Goal: Transaction & Acquisition: Purchase product/service

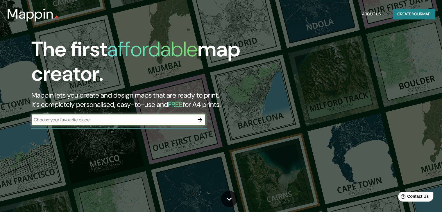
click at [412, 14] on button "Create your map" at bounding box center [414, 14] width 42 height 11
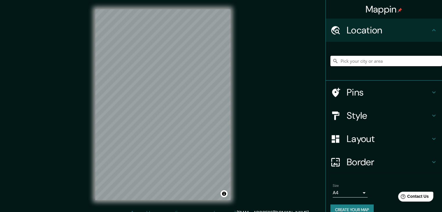
click at [372, 60] on input "Pick your city or area" at bounding box center [387, 61] width 112 height 10
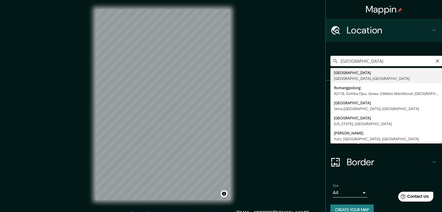
type input "[GEOGRAPHIC_DATA], [GEOGRAPHIC_DATA], [GEOGRAPHIC_DATA]"
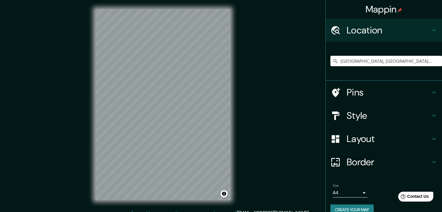
click at [431, 91] on icon at bounding box center [434, 92] width 7 height 7
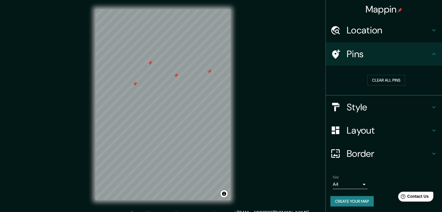
click at [209, 71] on div at bounding box center [209, 71] width 5 height 5
click at [392, 81] on button "Clear all pins" at bounding box center [387, 80] width 38 height 11
click at [431, 107] on icon at bounding box center [434, 107] width 7 height 7
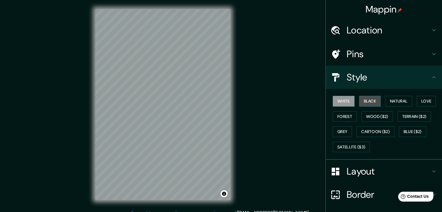
click at [363, 102] on button "Black" at bounding box center [371, 101] width 22 height 11
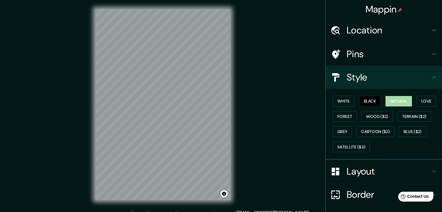
click at [398, 100] on button "Natural" at bounding box center [399, 101] width 27 height 11
click at [429, 103] on button "Love" at bounding box center [426, 101] width 19 height 11
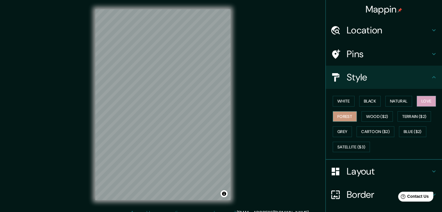
click at [341, 117] on button "Forest" at bounding box center [345, 116] width 24 height 11
click at [385, 115] on button "Wood ($2)" at bounding box center [377, 116] width 31 height 11
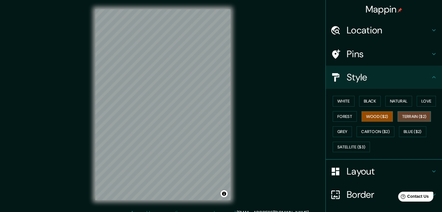
click at [408, 118] on button "Terrain ($2)" at bounding box center [415, 116] width 34 height 11
click at [385, 131] on button "Cartoon ($2)" at bounding box center [376, 132] width 38 height 11
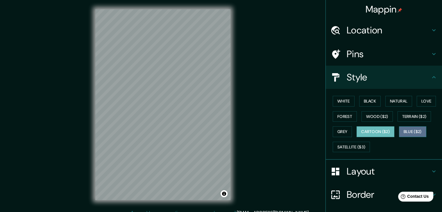
click at [409, 129] on button "Blue ($2)" at bounding box center [412, 132] width 27 height 11
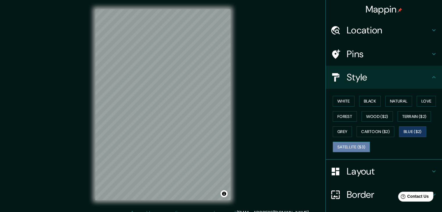
click at [356, 145] on button "Satellite ($3)" at bounding box center [351, 147] width 37 height 11
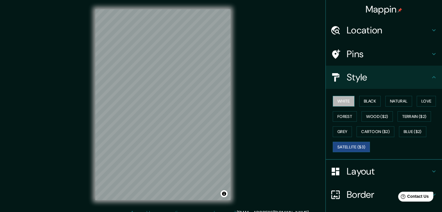
click at [342, 101] on button "White" at bounding box center [344, 101] width 22 height 11
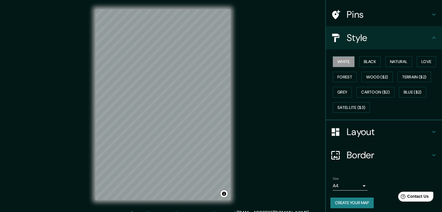
scroll to position [42, 0]
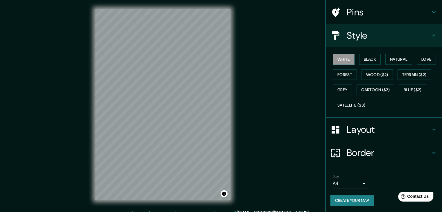
click at [431, 129] on icon at bounding box center [434, 129] width 7 height 7
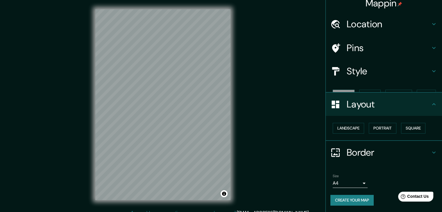
scroll to position [0, 0]
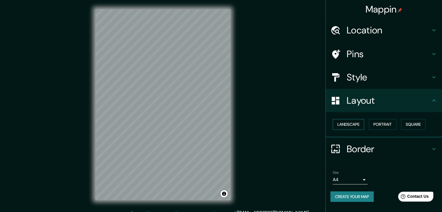
click at [352, 122] on button "Landscape" at bounding box center [348, 124] width 31 height 11
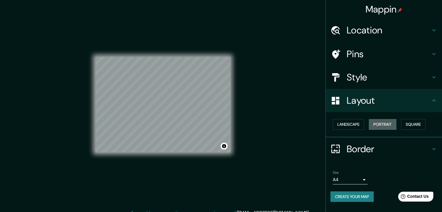
click at [393, 122] on button "Portrait" at bounding box center [383, 124] width 28 height 11
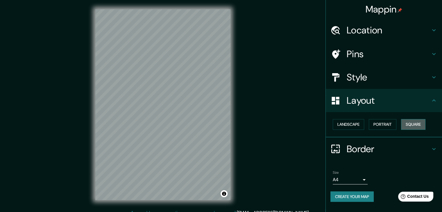
click at [412, 124] on button "Square" at bounding box center [413, 124] width 24 height 11
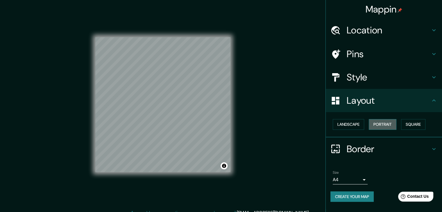
click at [381, 125] on button "Portrait" at bounding box center [383, 124] width 28 height 11
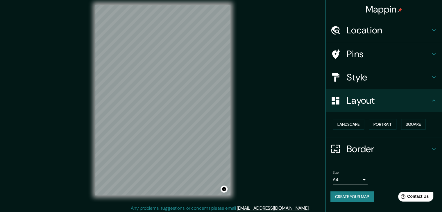
scroll to position [7, 0]
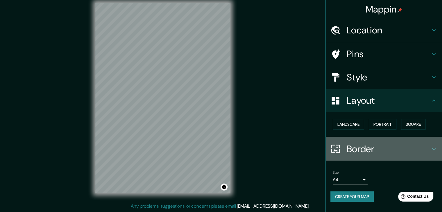
click at [395, 145] on h4 "Border" at bounding box center [389, 149] width 84 height 12
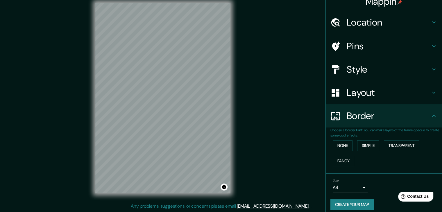
scroll to position [12, 0]
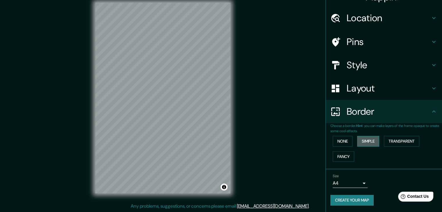
click at [367, 138] on button "Simple" at bounding box center [369, 141] width 22 height 11
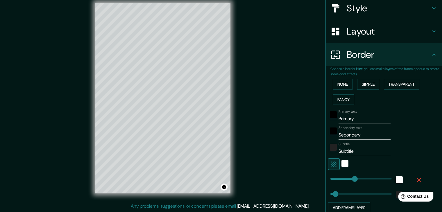
scroll to position [99, 0]
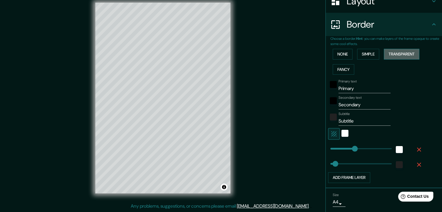
click at [407, 53] on button "Transparent" at bounding box center [401, 54] width 35 height 11
click at [342, 68] on button "Fancy" at bounding box center [344, 69] width 22 height 11
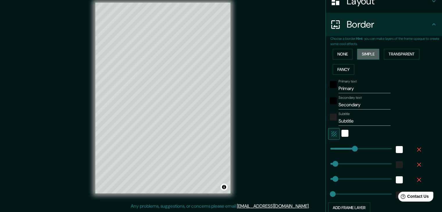
click at [367, 54] on button "Simple" at bounding box center [369, 54] width 22 height 11
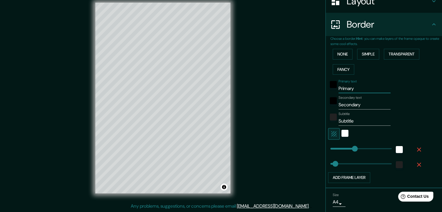
drag, startPoint x: 362, startPoint y: 86, endPoint x: 310, endPoint y: 92, distance: 53.1
click at [310, 92] on div "Mappin Location [GEOGRAPHIC_DATA], [GEOGRAPHIC_DATA], [GEOGRAPHIC_DATA] Pins St…" at bounding box center [221, 102] width 442 height 219
type input "37"
type input "R"
type input "37"
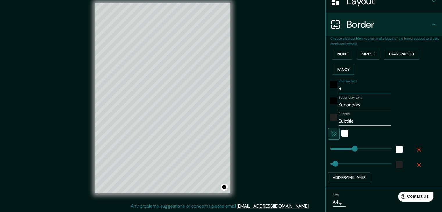
type input "Ro"
type input "37"
type input "Rom"
type input "37"
type input "[GEOGRAPHIC_DATA]"
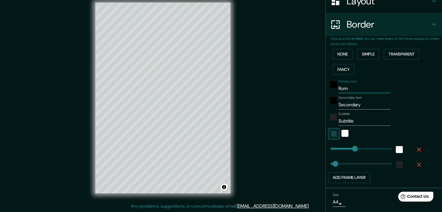
type input "37"
type input "[GEOGRAPHIC_DATA]"
drag, startPoint x: 367, startPoint y: 102, endPoint x: 317, endPoint y: 110, distance: 50.4
click at [317, 110] on div "Mappin Location [GEOGRAPHIC_DATA], [GEOGRAPHIC_DATA], [GEOGRAPHIC_DATA] Pins St…" at bounding box center [221, 102] width 442 height 219
type input "I"
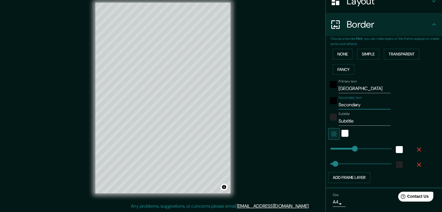
type input "37"
type input "It"
type input "37"
type input "Ita"
type input "37"
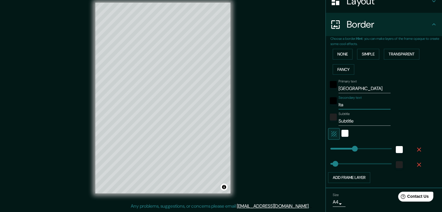
type input "Ital"
type input "37"
type input "[GEOGRAPHIC_DATA]"
type input "37"
type input "[GEOGRAPHIC_DATA]"
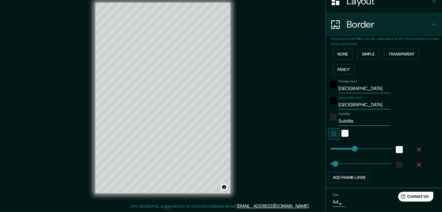
type input "37"
type input "[GEOGRAPHIC_DATA]"
drag, startPoint x: 361, startPoint y: 124, endPoint x: 330, endPoint y: 123, distance: 30.8
click at [330, 123] on div "Subtitle Subtitle" at bounding box center [375, 119] width 95 height 14
type input "37"
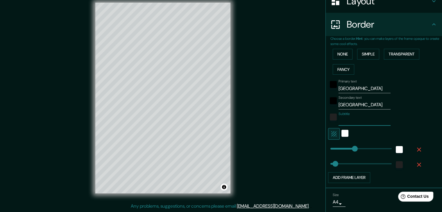
type input "l"
type input "37"
type input "la"
type input "37"
type input "la"
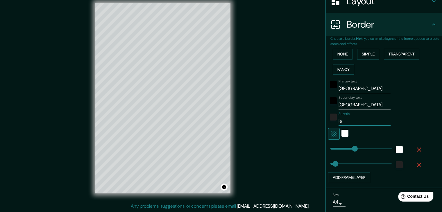
type input "37"
type input "la c"
type input "37"
type input "la ci"
type input "37"
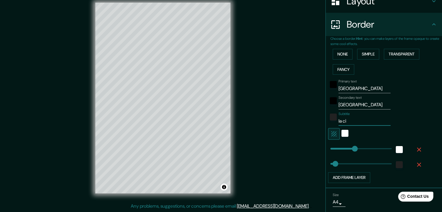
type input "la ciu"
type input "37"
type input "la ciud"
type input "37"
type input "la ciuda"
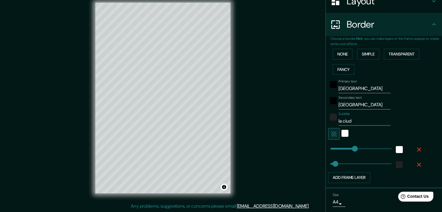
type input "37"
type input "la ciudad"
type input "37"
type input "la ciudad"
type input "37"
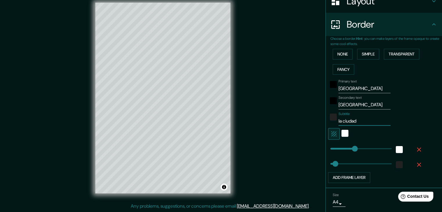
type input "la ciudad d"
type input "37"
type input "la ciudad de"
type input "37"
type input "la ciudad del"
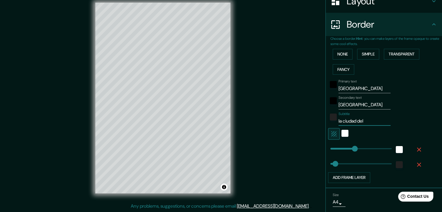
type input "37"
type input "la ciudad del"
type input "37"
type input "la ciudad del a"
type input "37"
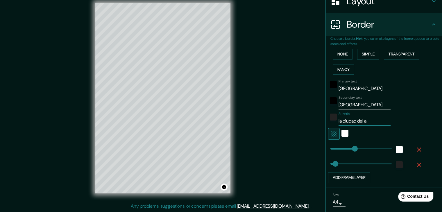
type input "la ciudad del am"
type input "37"
type input "la ciudad del amo"
type input "37"
type input "la ciudad del amor"
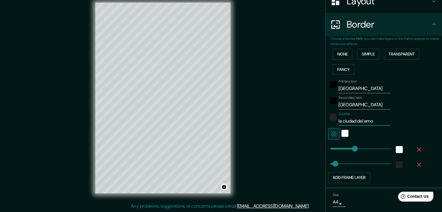
type input "37"
click at [339, 122] on input "la ciudad del amor" at bounding box center [365, 121] width 52 height 9
type input "a ciudad del amor"
type input "37"
type input "La ciudad del amor"
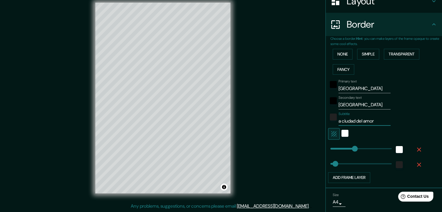
type input "37"
type input "La ciudad del amor"
click at [342, 134] on div "white" at bounding box center [345, 133] width 7 height 7
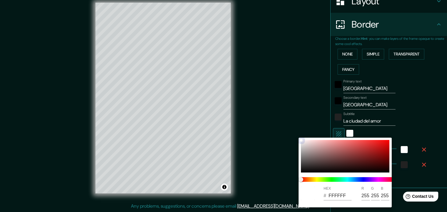
type input "37"
type input "E6DFDF"
type input "230"
type input "223"
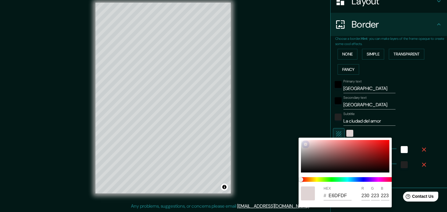
type input "37"
type input "DFD4D4"
type input "223"
type input "212"
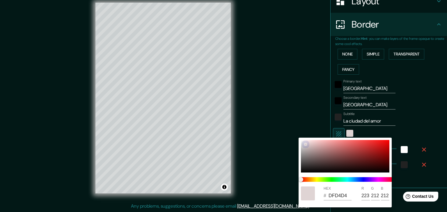
type input "37"
type input "D6C9C9"
type input "214"
type input "201"
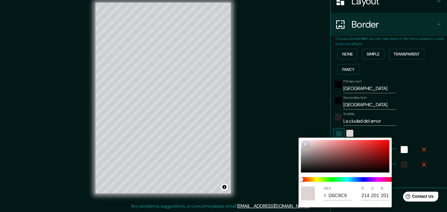
type input "37"
type input "CDBDBD"
type input "205"
type input "189"
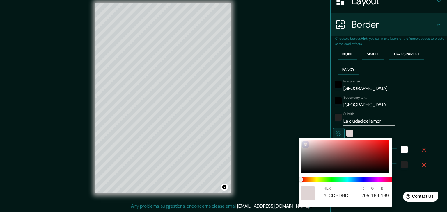
type input "37"
type input "BFAEAE"
type input "191"
type input "174"
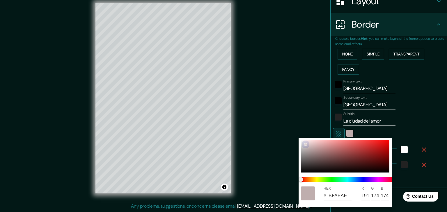
type input "37"
type input "AF9D9D"
type input "175"
type input "157"
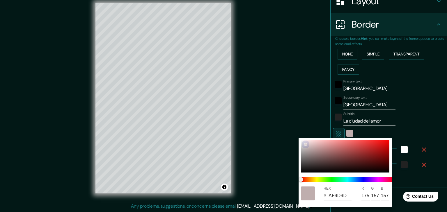
type input "37"
type input "9D8A8A"
type input "157"
type input "138"
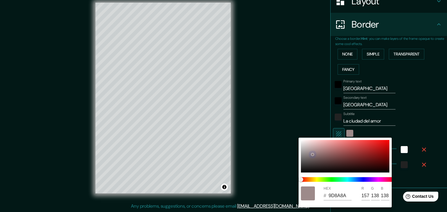
type input "37"
type input "8F7C7C"
type input "143"
type input "124"
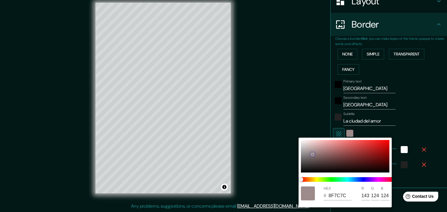
type input "37"
type input "887575"
type input "136"
type input "117"
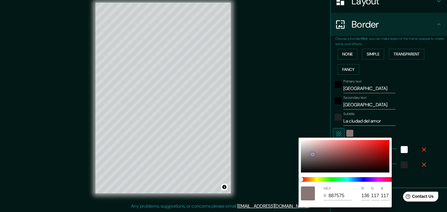
type input "37"
type input "816F6F"
type input "129"
type input "111"
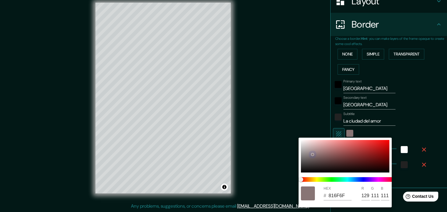
type input "37"
type input "7D6A6A"
type input "125"
type input "106"
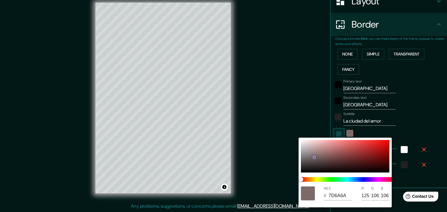
type input "37"
type input "786666"
type input "120"
type input "102"
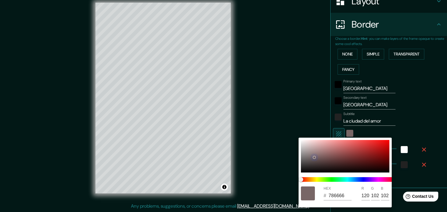
type input "37"
type input "8D7F7F"
type input "141"
type input "127"
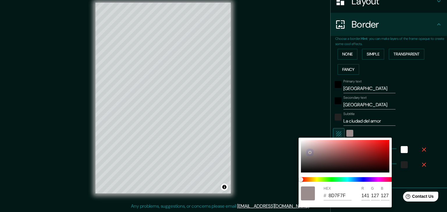
type input "37"
type input "9D8E8E"
type input "157"
type input "142"
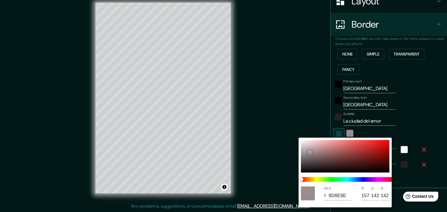
type input "37"
type input "9A8B8B"
type input "154"
type input "139"
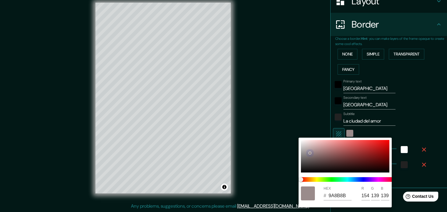
type input "37"
type input "9D7F7F"
type input "157"
type input "127"
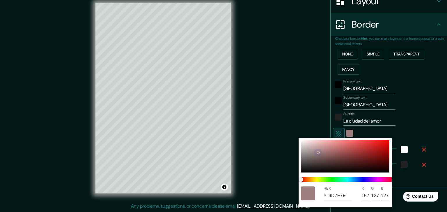
type input "37"
type input "C89999"
type input "200"
type input "153"
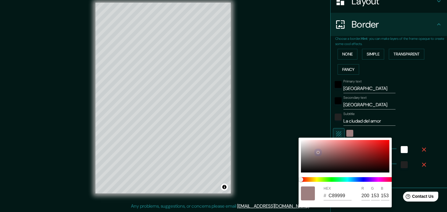
type input "37"
type input "DDA4A4"
type input "221"
type input "164"
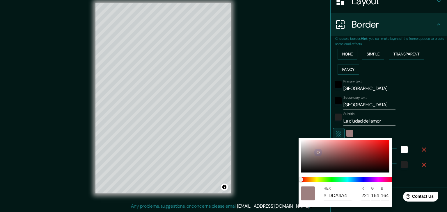
type input "37"
type input "E6A8A8"
type input "230"
type input "168"
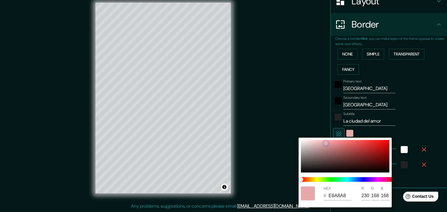
type input "37"
type input "E6A6A6"
type input "166"
type input "37"
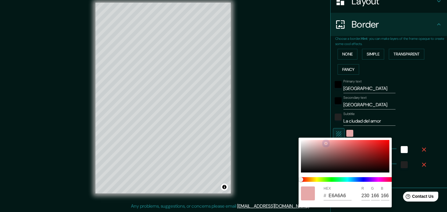
type input "E6A4A4"
type input "164"
type input "37"
type input "E6A0A0"
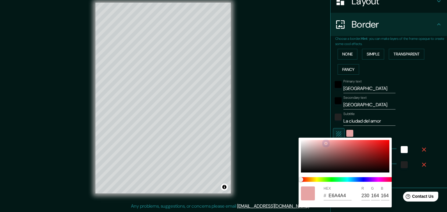
type input "160"
type input "37"
type input "DF9898"
type input "223"
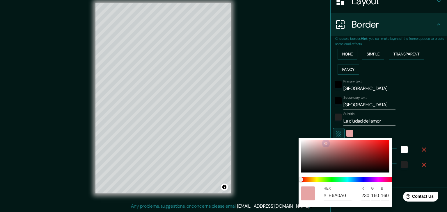
type input "152"
type input "37"
type input "D68E8E"
type input "214"
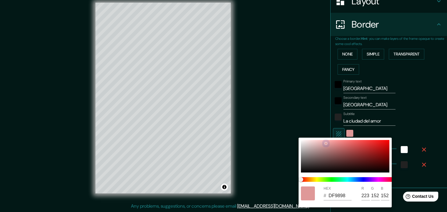
type input "142"
type input "37"
type input "C88282"
type input "200"
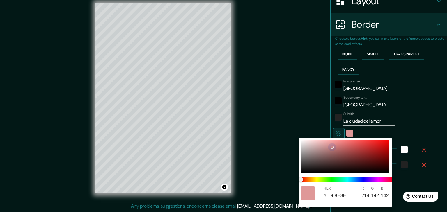
type input "130"
type input "37"
type input "C17C7C"
type input "193"
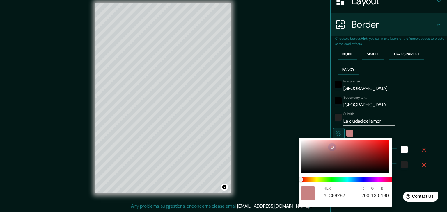
type input "124"
type input "37"
type input "B67171"
type input "182"
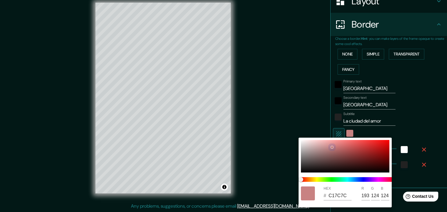
type input "113"
drag, startPoint x: 301, startPoint y: 141, endPoint x: 286, endPoint y: 143, distance: 14.6
click at [286, 143] on div "HEX # FDF4F4 R 253 G 244 B 244" at bounding box center [223, 106] width 447 height 212
drag, startPoint x: 305, startPoint y: 140, endPoint x: 297, endPoint y: 140, distance: 7.9
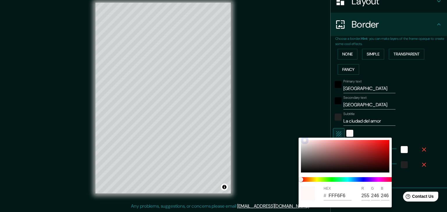
click at [297, 140] on div "HEX # FFF6F6 R 255 G 246 B 246" at bounding box center [223, 106] width 447 height 212
click at [419, 104] on div at bounding box center [223, 106] width 447 height 212
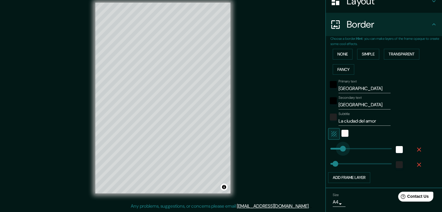
drag, startPoint x: 351, startPoint y: 148, endPoint x: 338, endPoint y: 148, distance: 13.1
drag, startPoint x: 338, startPoint y: 148, endPoint x: 334, endPoint y: 148, distance: 4.4
drag, startPoint x: 334, startPoint y: 148, endPoint x: 347, endPoint y: 150, distance: 13.0
drag, startPoint x: 334, startPoint y: 164, endPoint x: 340, endPoint y: 165, distance: 6.1
drag, startPoint x: 338, startPoint y: 164, endPoint x: 332, endPoint y: 164, distance: 6.4
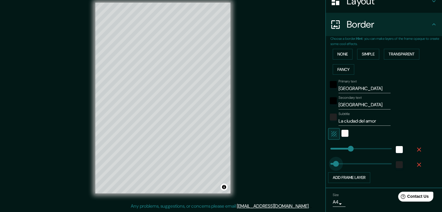
click at [333, 164] on span at bounding box center [336, 164] width 6 height 6
click at [417, 164] on icon "button" at bounding box center [419, 165] width 4 height 4
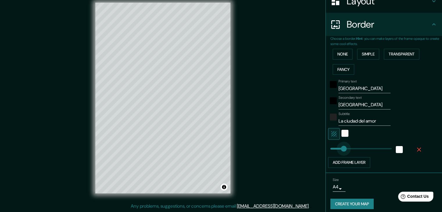
drag, startPoint x: 344, startPoint y: 149, endPoint x: 337, endPoint y: 149, distance: 7.0
drag, startPoint x: 337, startPoint y: 149, endPoint x: 332, endPoint y: 149, distance: 5.2
drag, startPoint x: 332, startPoint y: 149, endPoint x: 323, endPoint y: 149, distance: 8.7
drag, startPoint x: 382, startPoint y: 119, endPoint x: 311, endPoint y: 121, distance: 70.7
click at [311, 121] on div "Mappin Location [GEOGRAPHIC_DATA], [GEOGRAPHIC_DATA], [GEOGRAPHIC_DATA] Pins St…" at bounding box center [221, 102] width 442 height 219
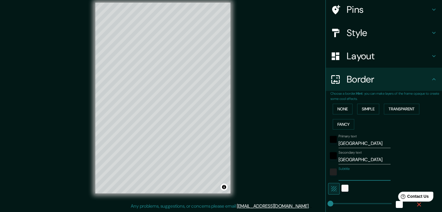
scroll to position [103, 0]
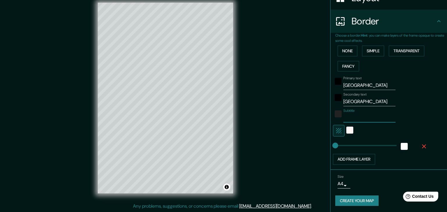
click at [336, 185] on body "Mappin Location [GEOGRAPHIC_DATA], [GEOGRAPHIC_DATA], [GEOGRAPHIC_DATA] Pins St…" at bounding box center [223, 99] width 447 height 212
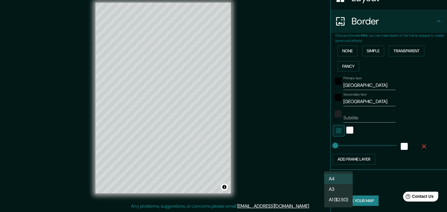
click at [390, 177] on div at bounding box center [223, 106] width 447 height 212
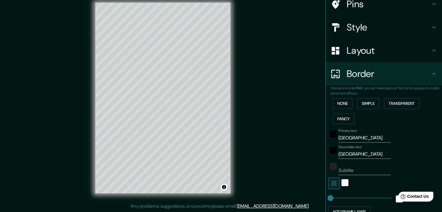
scroll to position [45, 0]
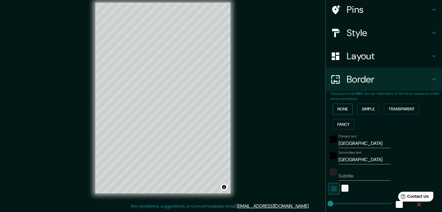
click at [346, 109] on button "None" at bounding box center [343, 109] width 20 height 11
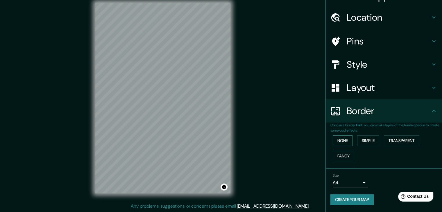
scroll to position [12, 0]
click at [348, 198] on button "Create your map" at bounding box center [352, 200] width 43 height 11
click at [421, 157] on div "None Simple Transparent Fancy" at bounding box center [387, 149] width 112 height 31
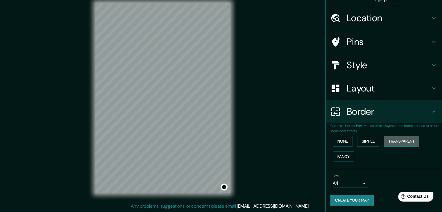
click at [411, 142] on button "Transparent" at bounding box center [401, 141] width 35 height 11
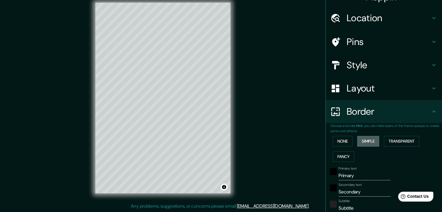
click at [370, 143] on button "Simple" at bounding box center [369, 141] width 22 height 11
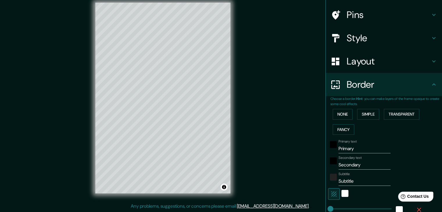
scroll to position [99, 0]
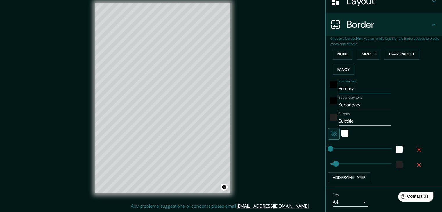
drag, startPoint x: 355, startPoint y: 87, endPoint x: 303, endPoint y: 95, distance: 52.9
click at [303, 95] on div "Mappin Location [GEOGRAPHIC_DATA], [GEOGRAPHIC_DATA], [GEOGRAPHIC_DATA] Pins St…" at bounding box center [221, 102] width 442 height 219
drag, startPoint x: 363, startPoint y: 107, endPoint x: 315, endPoint y: 111, distance: 48.7
click at [315, 111] on div "Mappin Location [GEOGRAPHIC_DATA], [GEOGRAPHIC_DATA], [GEOGRAPHIC_DATA] Pins St…" at bounding box center [221, 102] width 442 height 219
drag, startPoint x: 358, startPoint y: 122, endPoint x: 303, endPoint y: 125, distance: 55.6
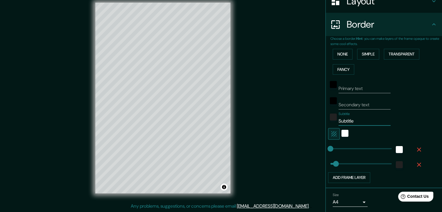
click at [303, 125] on div "Mappin Location [GEOGRAPHIC_DATA], [GEOGRAPHIC_DATA], [GEOGRAPHIC_DATA] Pins St…" at bounding box center [221, 102] width 442 height 219
click at [416, 147] on icon "button" at bounding box center [419, 149] width 7 height 7
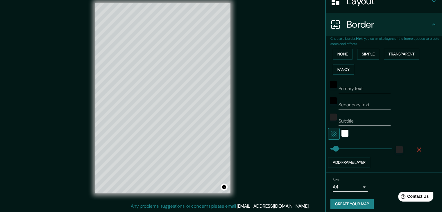
click at [416, 151] on icon "button" at bounding box center [419, 149] width 7 height 7
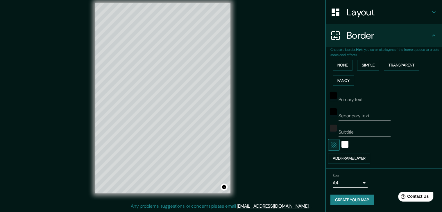
scroll to position [88, 0]
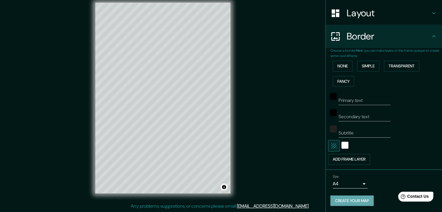
click at [364, 199] on button "Create your map" at bounding box center [352, 201] width 43 height 11
click at [332, 145] on icon "button" at bounding box center [334, 146] width 7 height 7
click at [358, 200] on button "Create your map" at bounding box center [352, 201] width 43 height 11
click at [341, 79] on button "Fancy" at bounding box center [344, 81] width 22 height 11
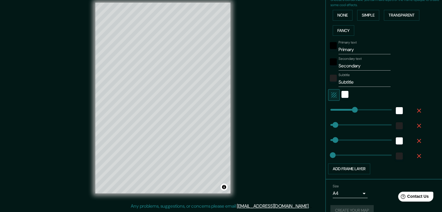
scroll to position [148, 0]
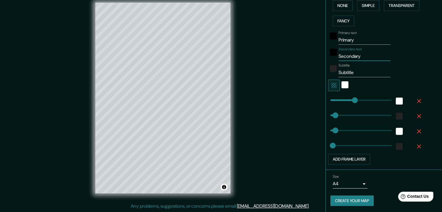
drag, startPoint x: 361, startPoint y: 54, endPoint x: 321, endPoint y: 59, distance: 40.1
click at [321, 59] on div "Mappin Location [GEOGRAPHIC_DATA], [GEOGRAPHIC_DATA], [GEOGRAPHIC_DATA] Pins St…" at bounding box center [221, 102] width 442 height 219
drag, startPoint x: 344, startPoint y: 37, endPoint x: 325, endPoint y: 38, distance: 19.8
click at [328, 38] on div "Primary text Primary" at bounding box center [375, 38] width 95 height 14
drag, startPoint x: 360, startPoint y: 71, endPoint x: 320, endPoint y: 72, distance: 39.3
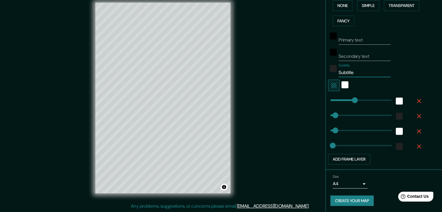
click at [320, 72] on div "Mappin Location [GEOGRAPHIC_DATA], [GEOGRAPHIC_DATA], [GEOGRAPHIC_DATA] Pins St…" at bounding box center [221, 102] width 442 height 219
click at [355, 200] on button "Create your map" at bounding box center [352, 201] width 43 height 11
click at [367, 38] on input "Primary text" at bounding box center [365, 39] width 52 height 9
click at [360, 203] on button "Create your map" at bounding box center [352, 201] width 43 height 11
click at [345, 83] on div at bounding box center [345, 86] width 10 height 12
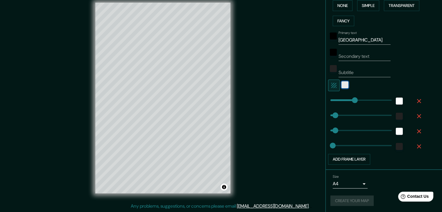
click at [342, 83] on div "white" at bounding box center [345, 84] width 7 height 7
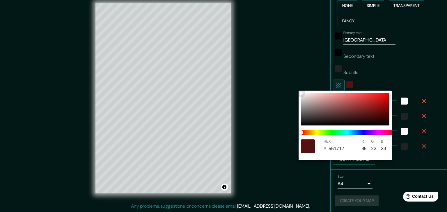
drag, startPoint x: 348, startPoint y: 106, endPoint x: 374, endPoint y: 115, distance: 28.0
click at [372, 115] on div at bounding box center [345, 109] width 88 height 33
click at [425, 148] on div at bounding box center [223, 106] width 447 height 212
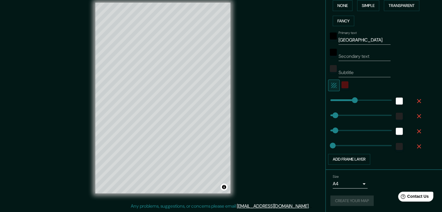
click at [343, 201] on div "Create your map" at bounding box center [384, 201] width 107 height 11
click at [352, 200] on button "Create your map" at bounding box center [352, 201] width 43 height 11
